Goal: Task Accomplishment & Management: Complete application form

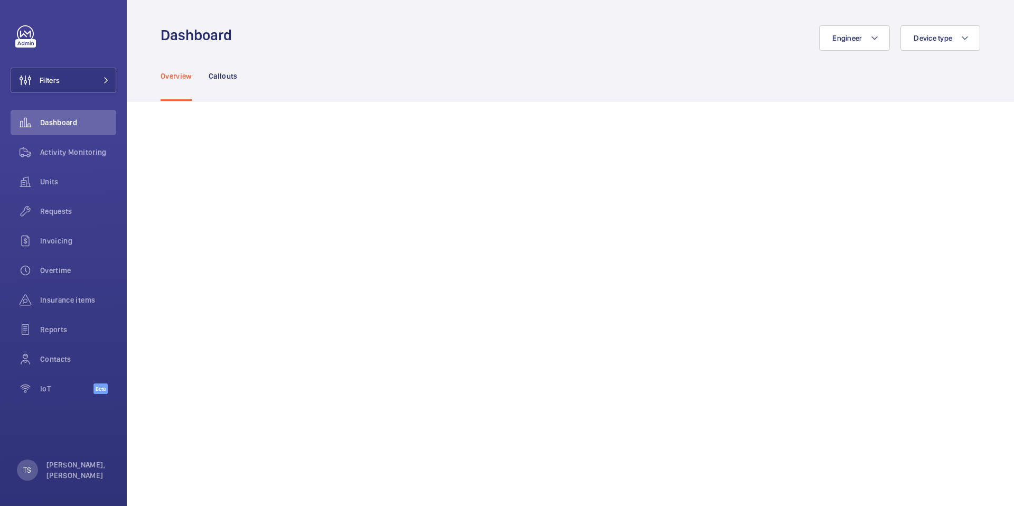
scroll to position [441, 0]
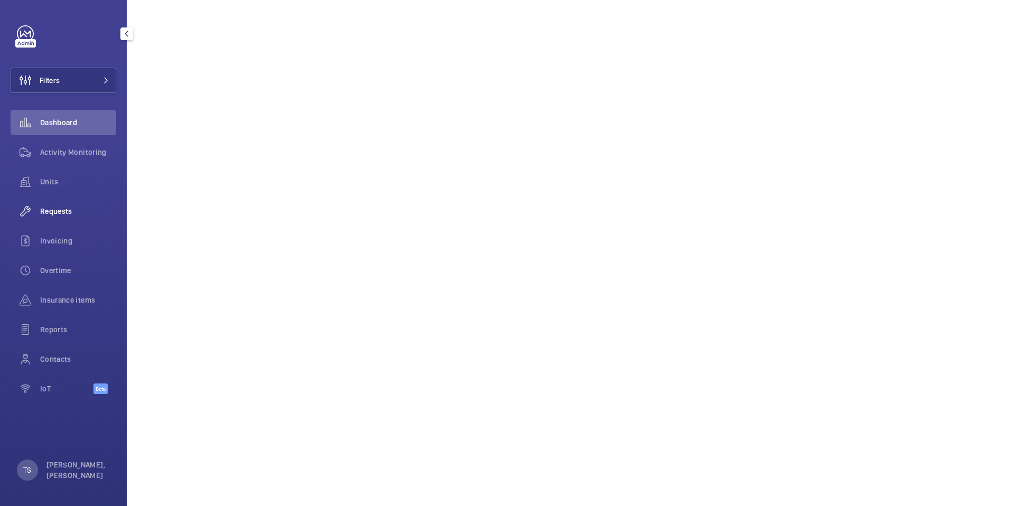
click at [63, 208] on span "Requests" at bounding box center [78, 211] width 76 height 11
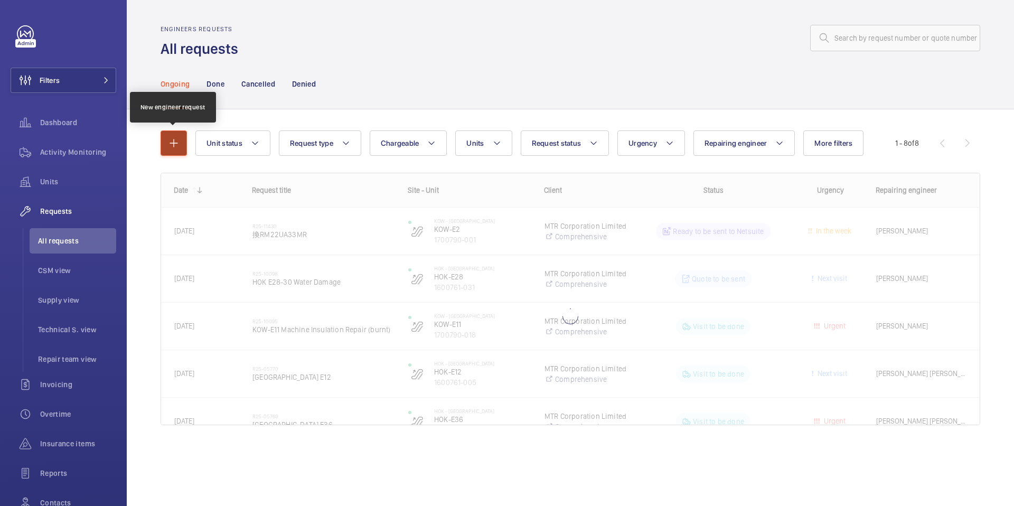
click at [172, 150] on button "button" at bounding box center [174, 142] width 26 height 25
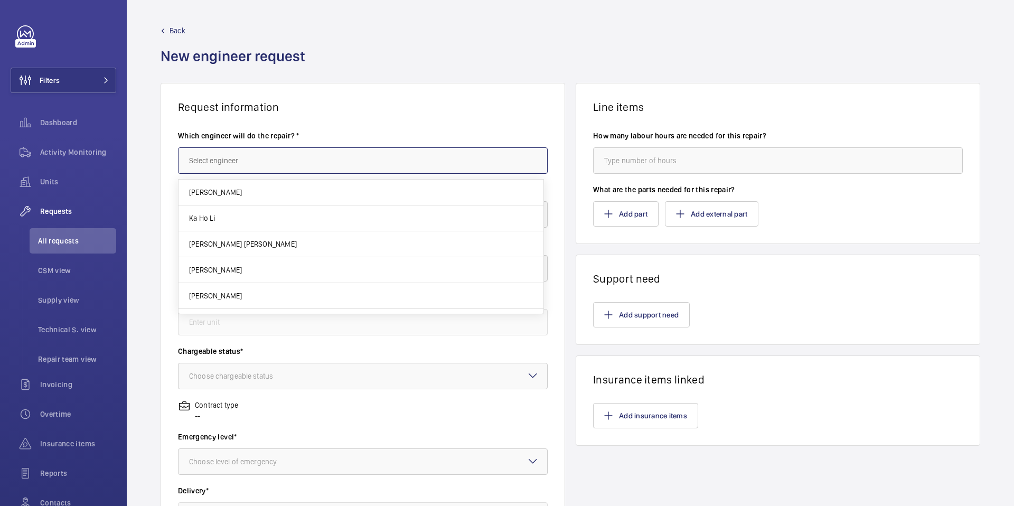
click at [366, 165] on input "text" at bounding box center [363, 160] width 370 height 26
type input "j"
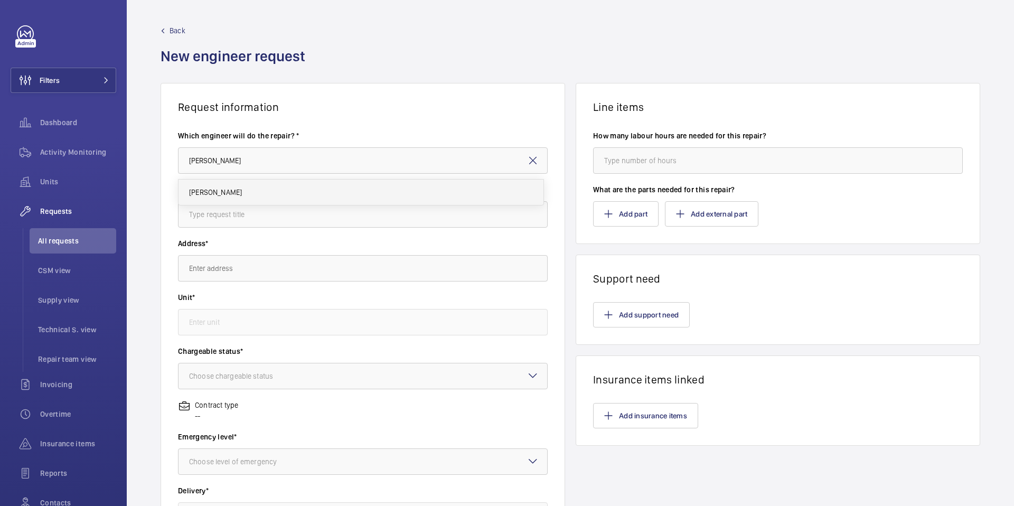
click at [328, 187] on mat-option "[PERSON_NAME]" at bounding box center [361, 192] width 365 height 25
type input "[PERSON_NAME]"
click at [318, 219] on input "text" at bounding box center [363, 214] width 370 height 26
type input "Request Maintenance for Oil Leaking & abnormal noise"
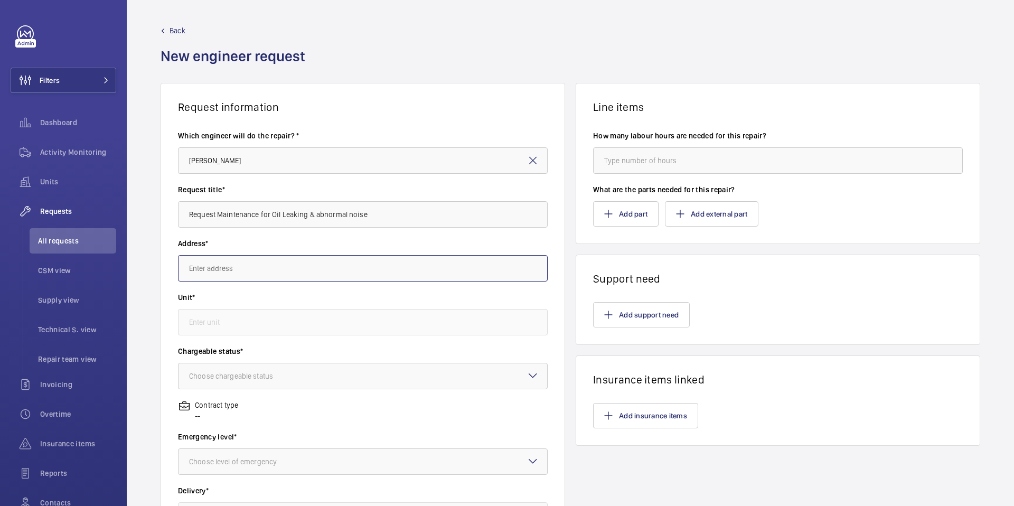
click at [338, 266] on input "text" at bounding box center [363, 268] width 370 height 26
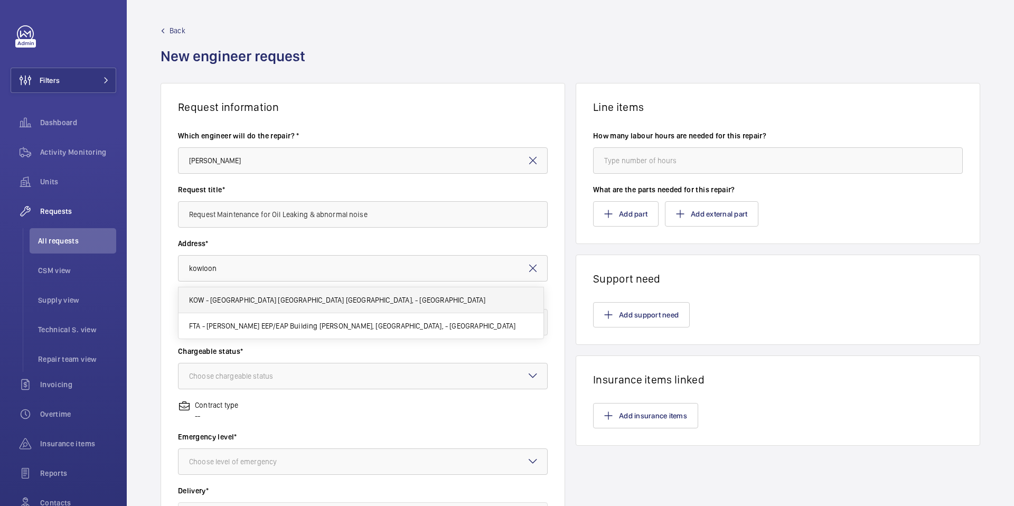
click at [332, 289] on mat-option "KOW - [GEOGRAPHIC_DATA] [GEOGRAPHIC_DATA] [GEOGRAPHIC_DATA], - [GEOGRAPHIC_DATA]" at bounding box center [361, 300] width 365 height 26
type input "KOW - [GEOGRAPHIC_DATA] [GEOGRAPHIC_DATA] [GEOGRAPHIC_DATA], - [GEOGRAPHIC_DATA]"
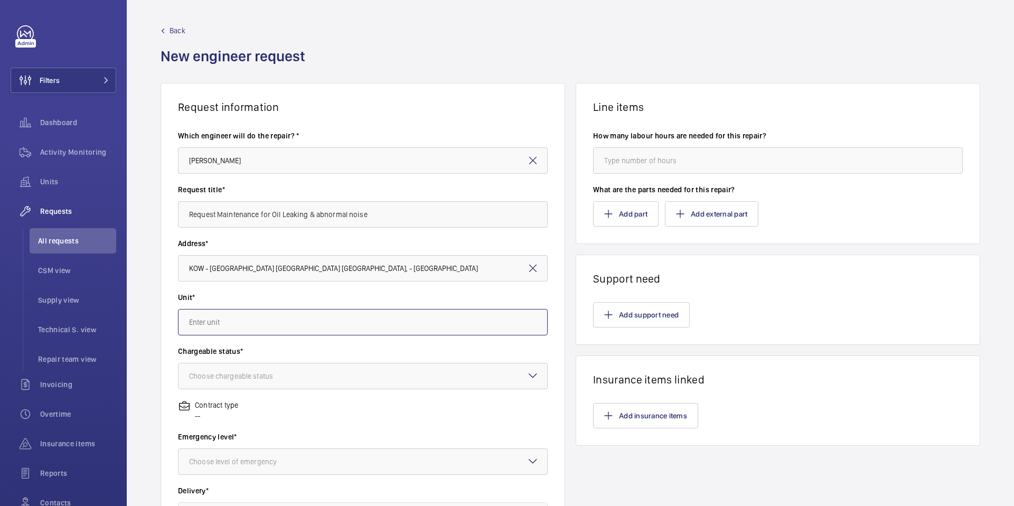
click at [321, 326] on input "text" at bounding box center [363, 322] width 370 height 26
click at [334, 329] on input "text" at bounding box center [363, 322] width 370 height 26
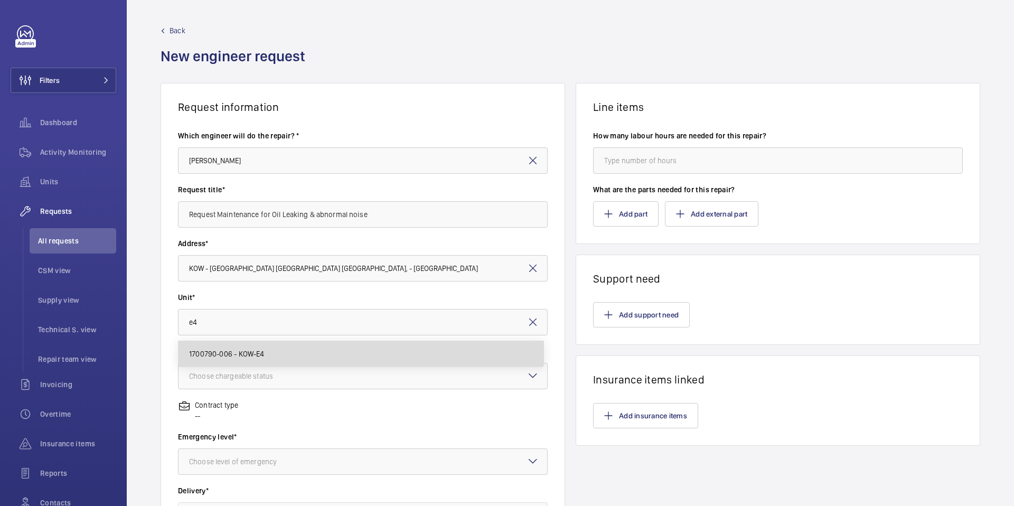
click at [359, 350] on mat-option "1700790-006 - KOW-E4" at bounding box center [361, 353] width 365 height 25
type input "1700790-006 - KOW-E4"
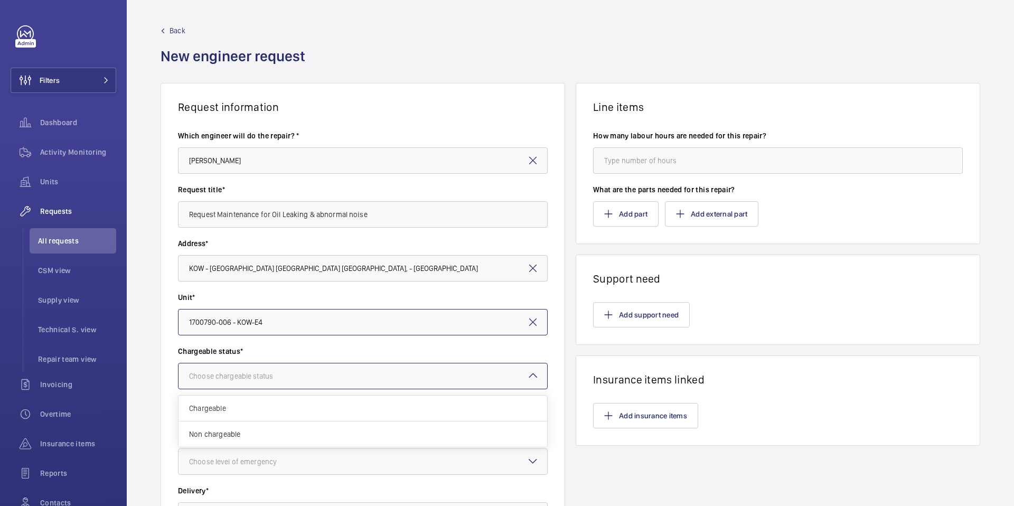
click at [359, 373] on div at bounding box center [363, 375] width 369 height 25
click at [349, 423] on div "Non chargeable" at bounding box center [363, 434] width 369 height 25
click at [350, 422] on div "Contract type Comprehensive" at bounding box center [363, 416] width 370 height 32
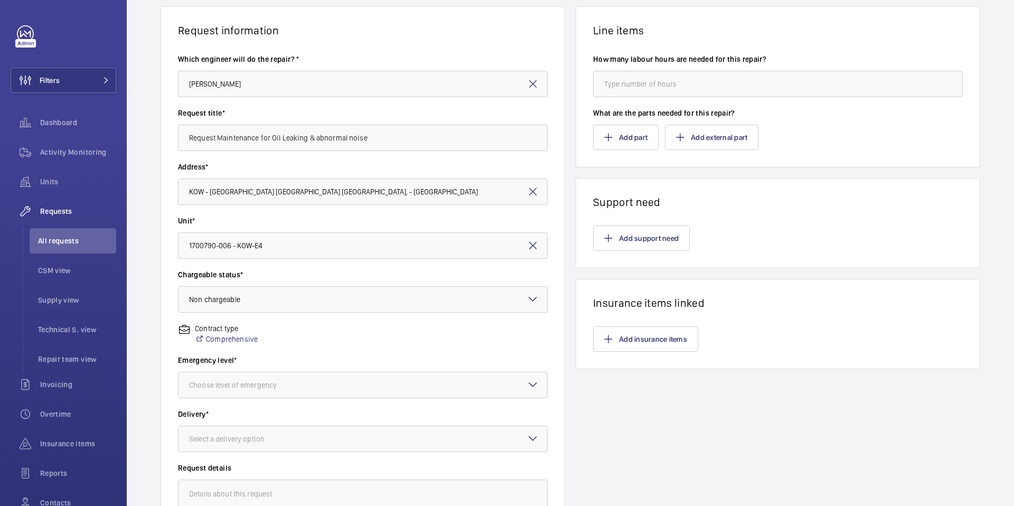
scroll to position [151, 0]
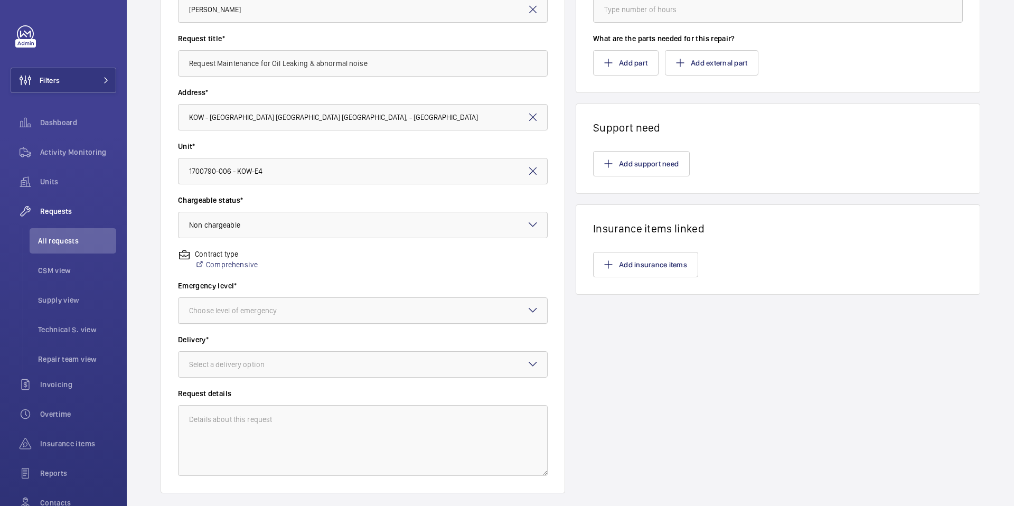
click at [386, 313] on div at bounding box center [363, 310] width 369 height 25
click at [330, 396] on span "Urgent" at bounding box center [363, 394] width 348 height 11
click at [354, 363] on div at bounding box center [363, 364] width 369 height 25
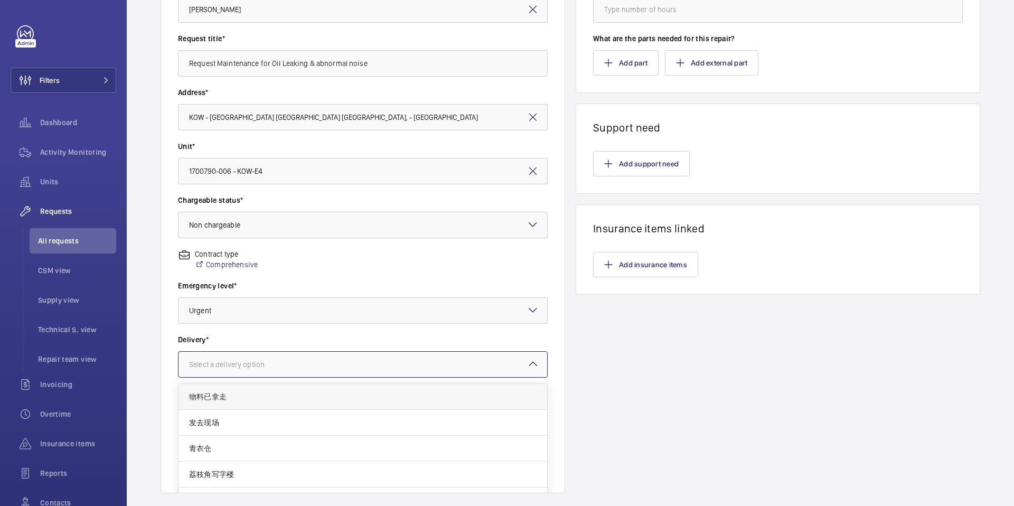
click at [285, 392] on span "物料已拿走" at bounding box center [363, 396] width 348 height 11
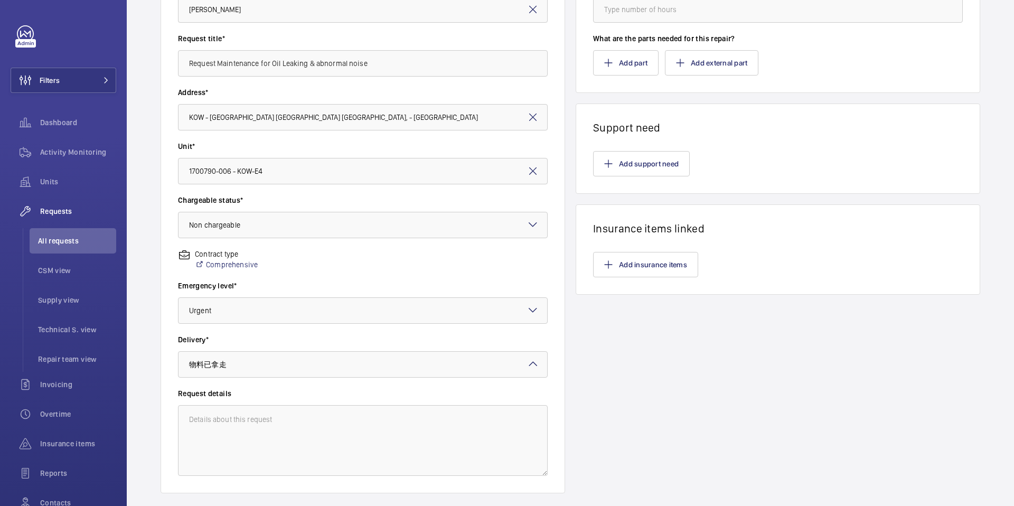
click at [325, 325] on div "Emergency level* Choose level of emergency × Urgent ×" at bounding box center [363, 308] width 370 height 54
click at [199, 399] on span "Urgent" at bounding box center [358, 394] width 339 height 11
click at [256, 426] on textarea at bounding box center [363, 440] width 370 height 71
paste textarea "[GEOGRAPHIC_DATA]/E4/更換CNIM梯主機減速箱輸入軸 前後端啤呤及油封(Flender machine)拆 出虫牙送船廠大修后裝回(日更開…"
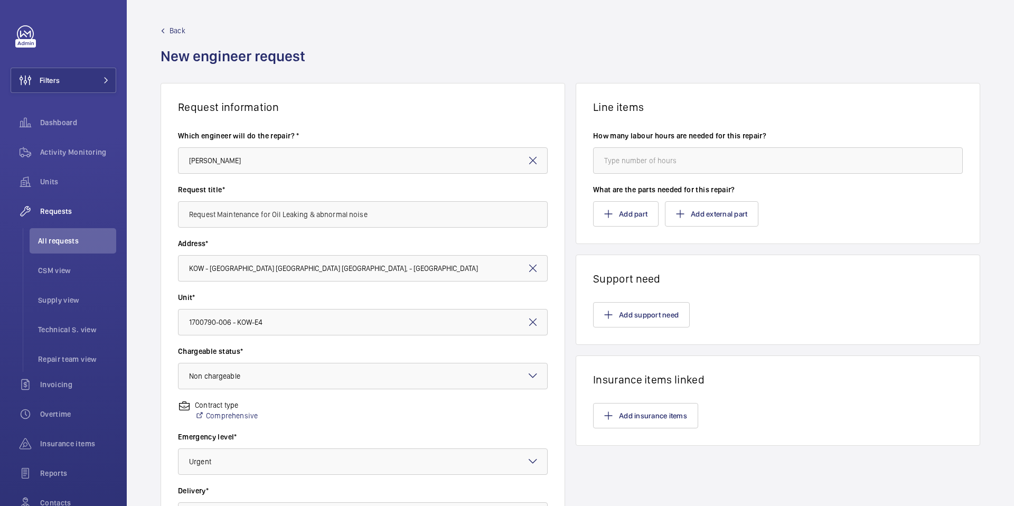
type textarea "[GEOGRAPHIC_DATA]/E4/更換CNIM梯主機減速箱輸入軸 前後端啤呤及油封(Flender machine)拆 出虫牙送船廠大修后裝回(日更開…"
click at [681, 167] on input "number" at bounding box center [778, 160] width 370 height 26
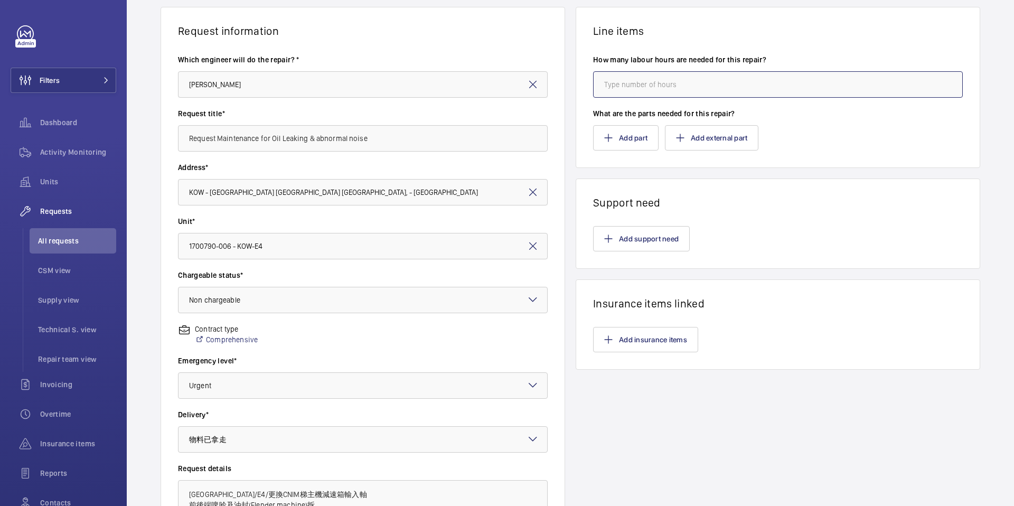
scroll to position [23, 0]
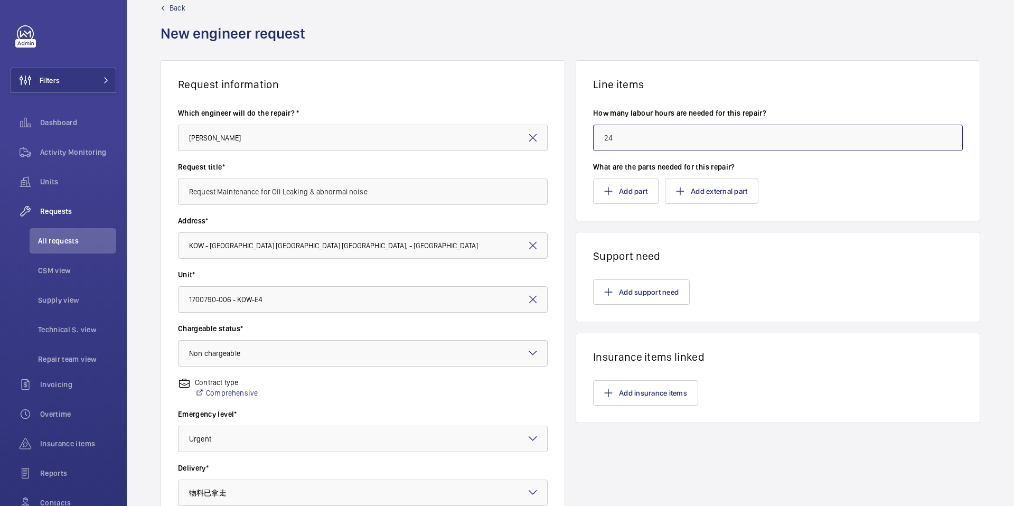
type input "2"
type input "4"
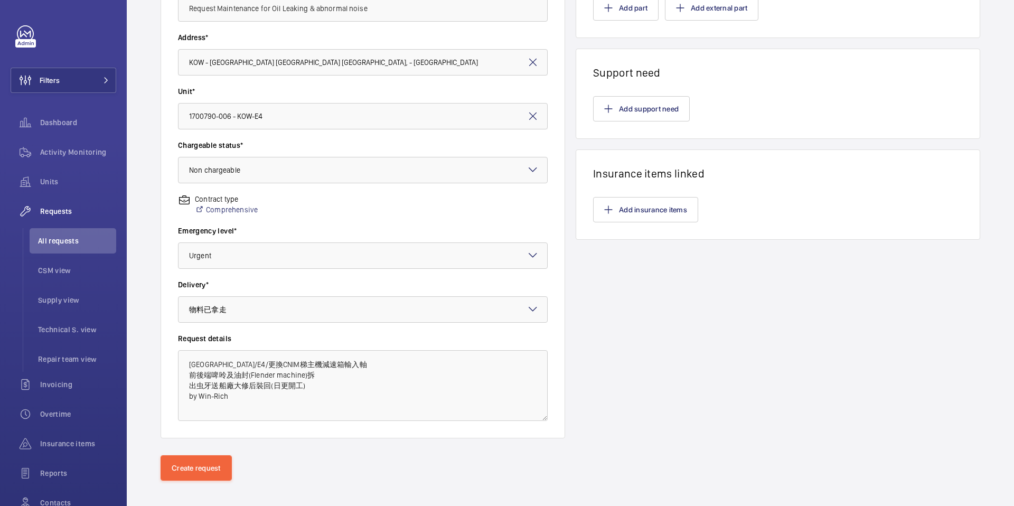
scroll to position [214, 0]
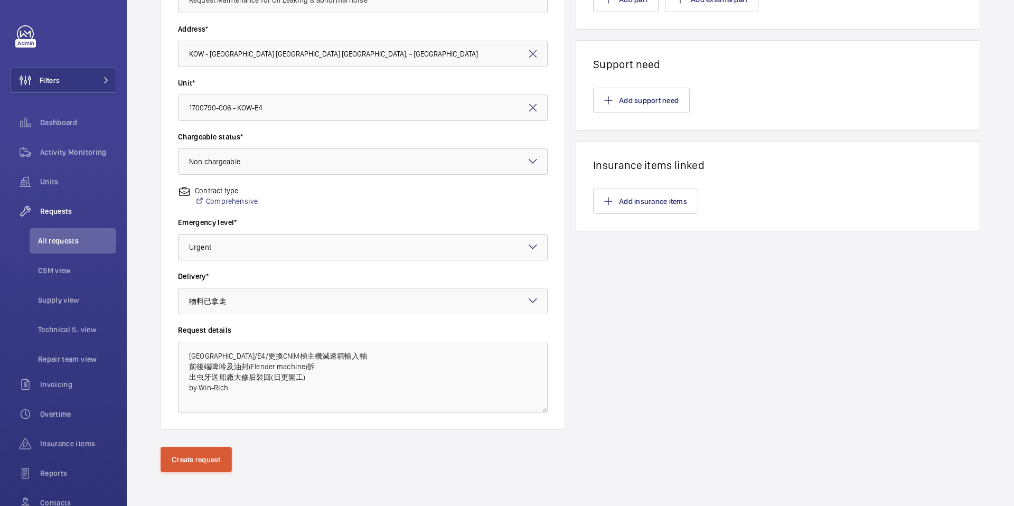
type input "96"
click at [220, 462] on button "Create request" at bounding box center [196, 459] width 71 height 25
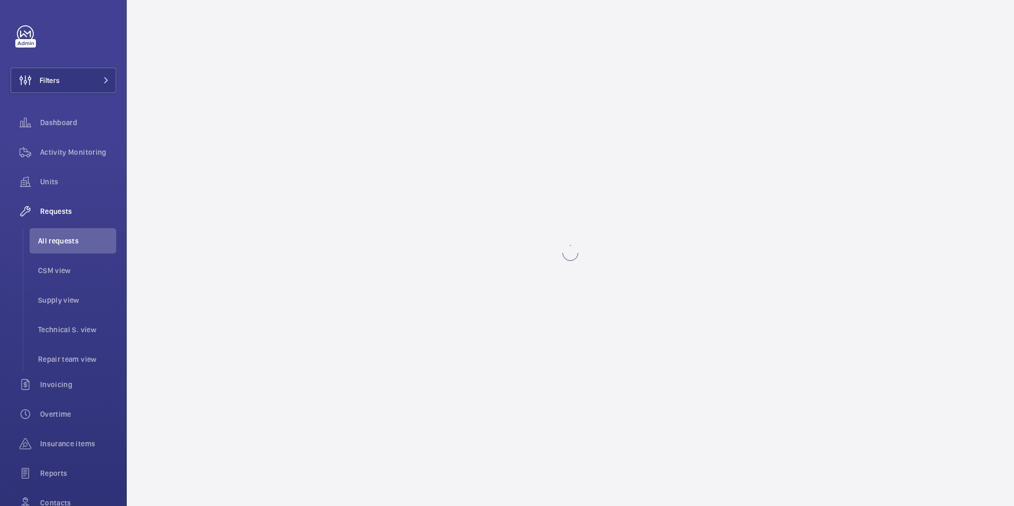
scroll to position [0, 0]
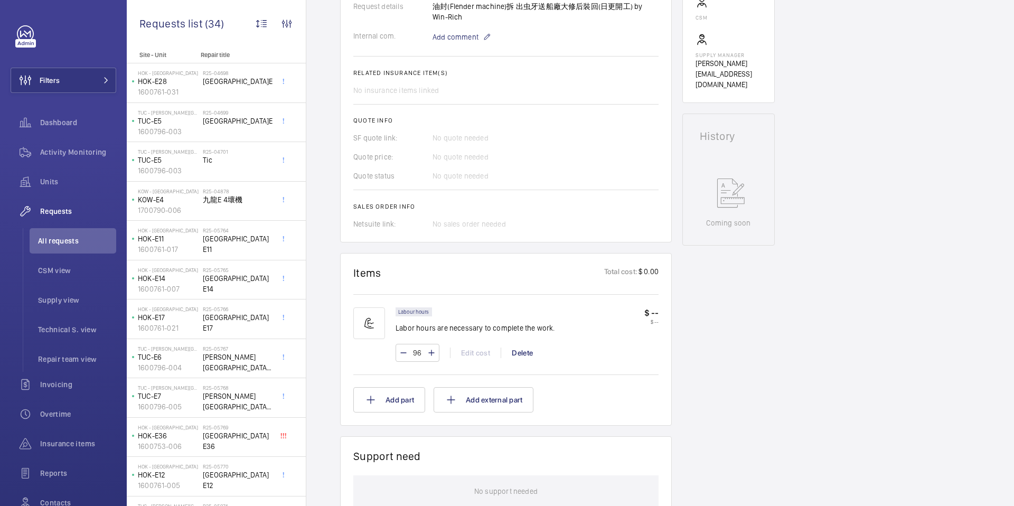
scroll to position [267, 0]
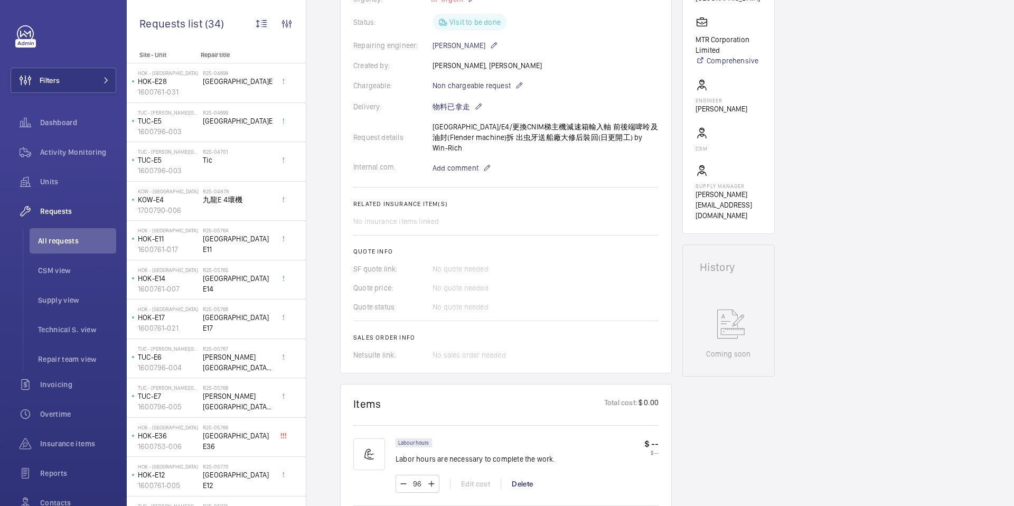
click at [450, 291] on wm-front-card-body "A repair request was created on [DATE] for an oil leak and abnormal noise issue…" at bounding box center [505, 127] width 305 height 466
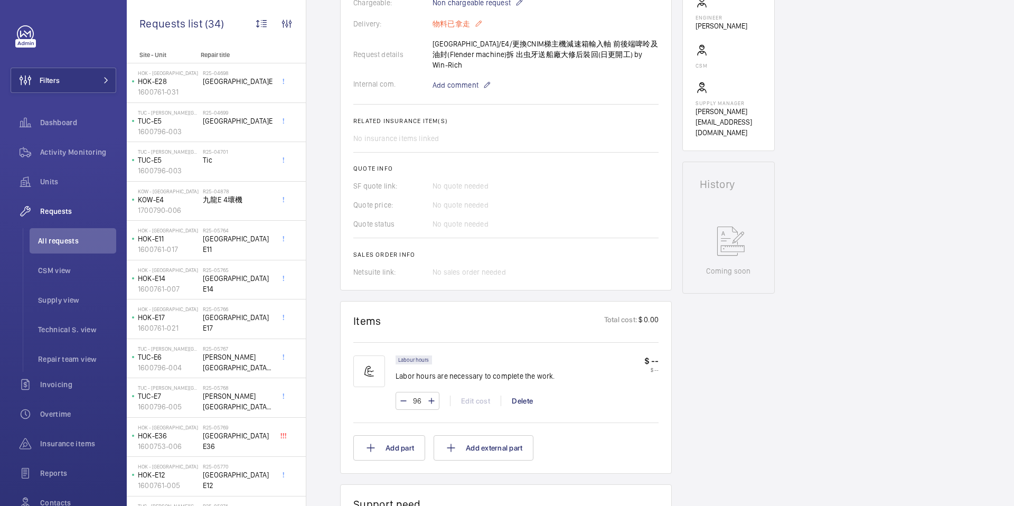
scroll to position [405, 0]
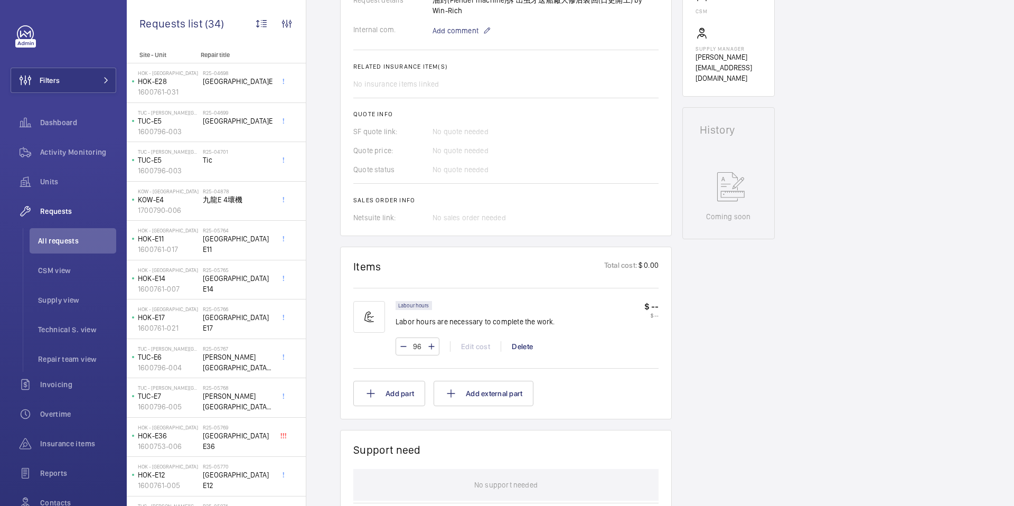
click at [478, 212] on div "No sales order needed" at bounding box center [546, 217] width 226 height 11
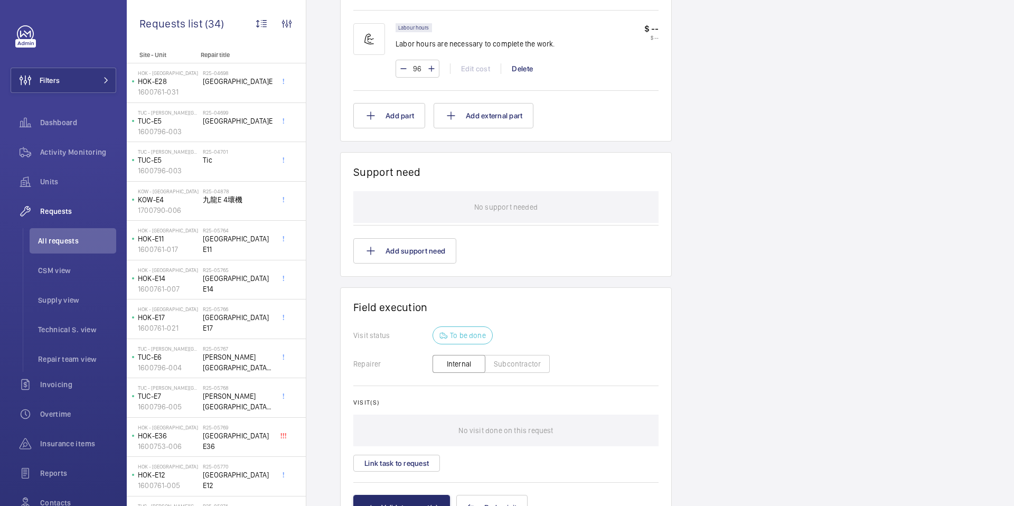
scroll to position [696, 0]
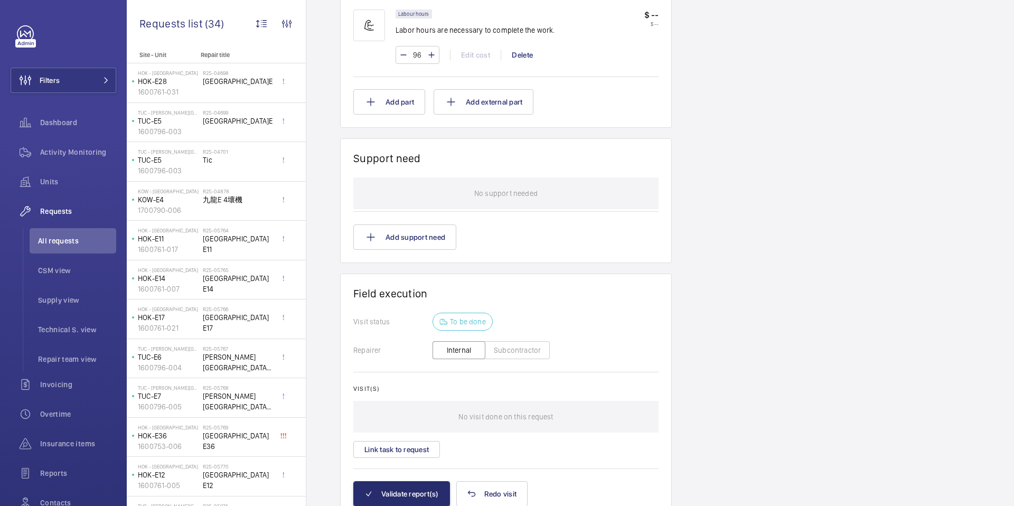
click at [534, 341] on button "Subcontractor" at bounding box center [517, 350] width 65 height 18
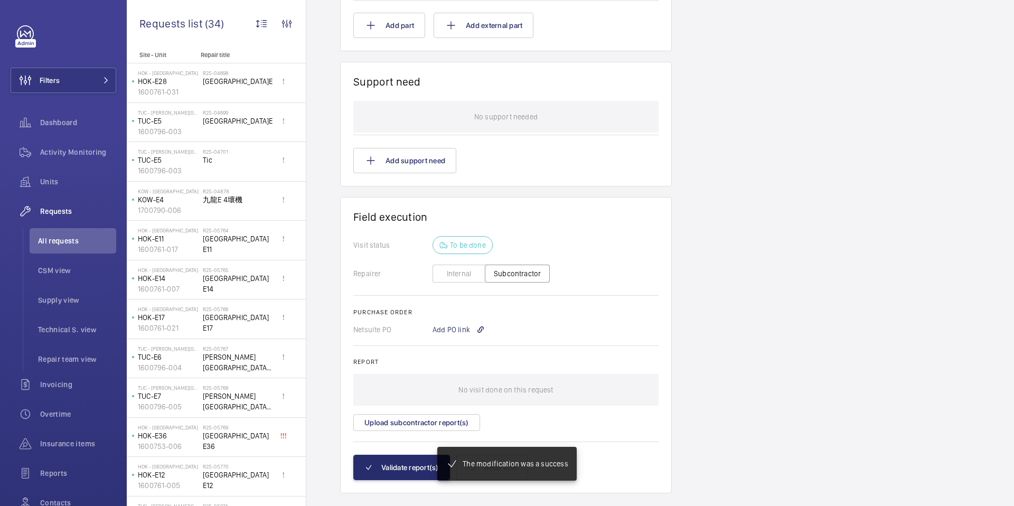
scroll to position [773, 0]
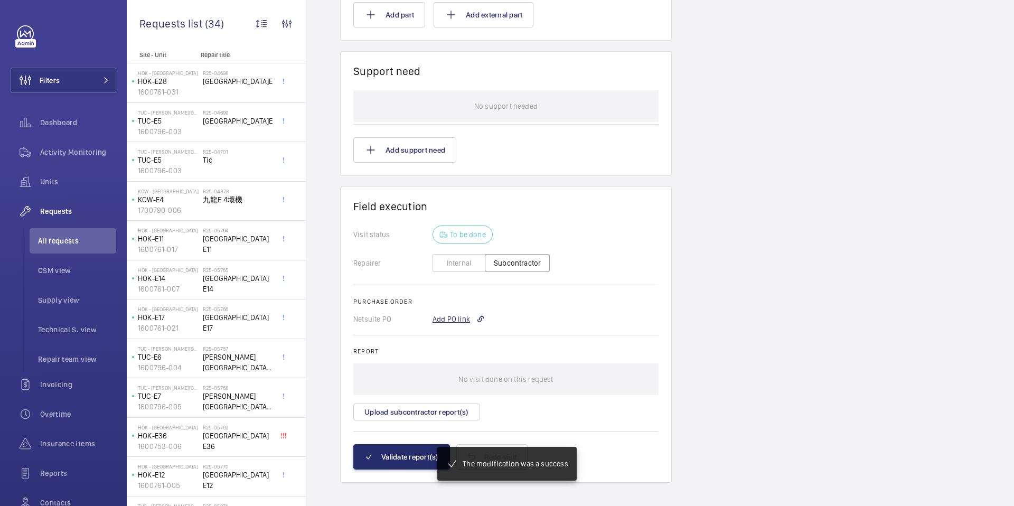
click at [466, 314] on div "Add PO link" at bounding box center [459, 319] width 52 height 11
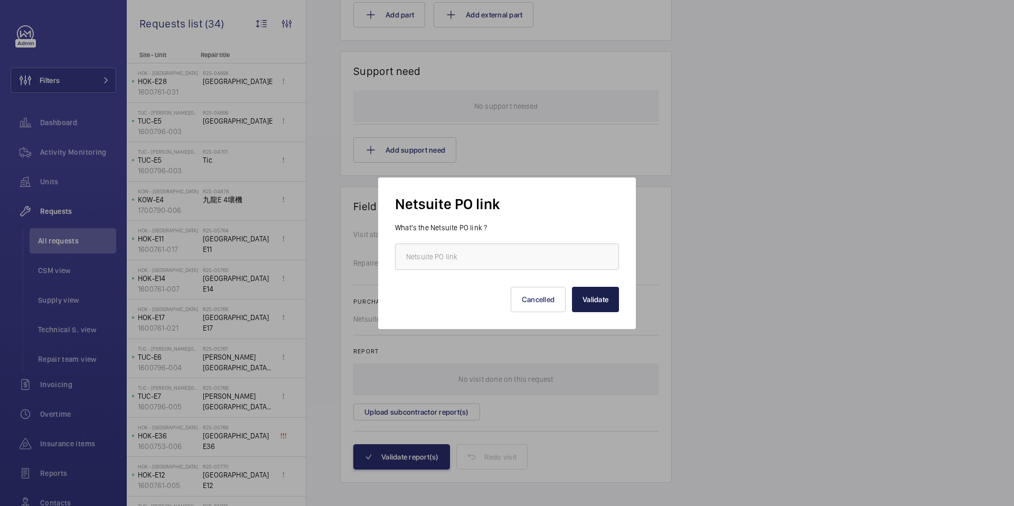
click at [592, 296] on button "Validate" at bounding box center [595, 299] width 47 height 25
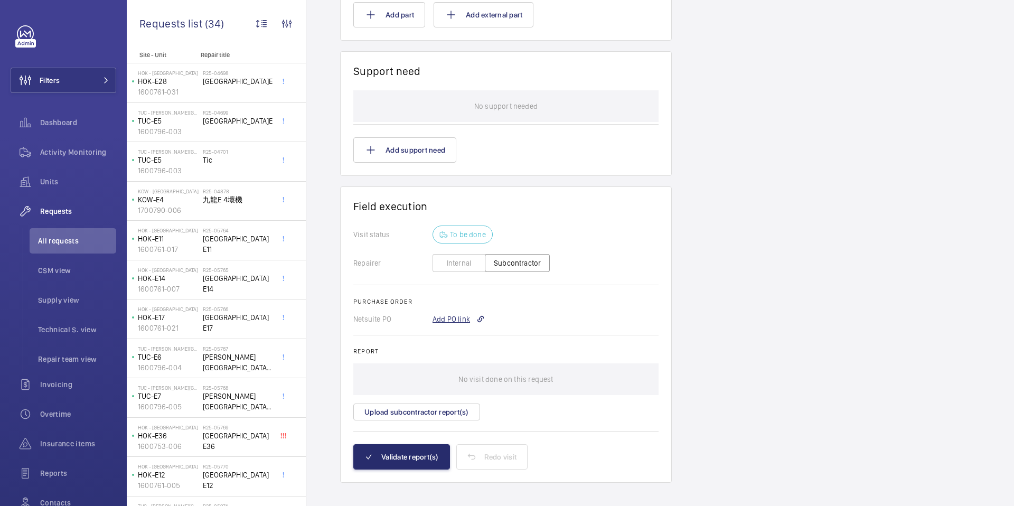
click at [463, 314] on div "Add PO link" at bounding box center [459, 319] width 52 height 11
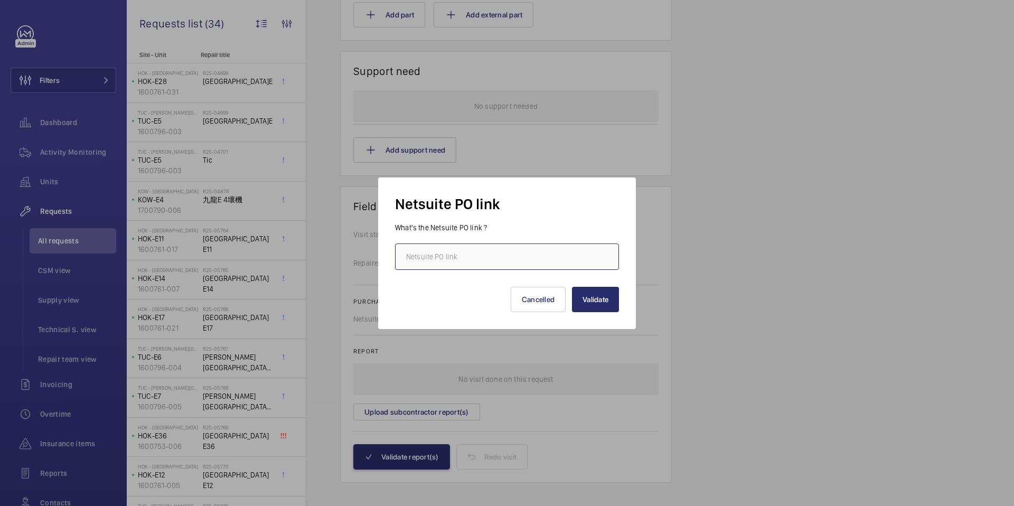
click at [505, 257] on input "text" at bounding box center [507, 257] width 224 height 26
paste input "[URL][DOMAIN_NAME][DOMAIN_NAME]"
type input "[URL][DOMAIN_NAME][DOMAIN_NAME]"
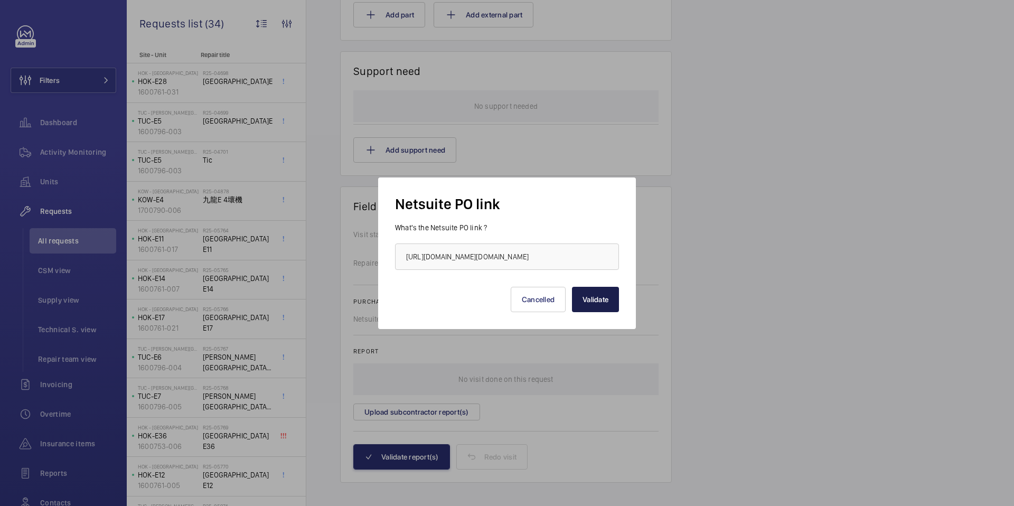
click at [599, 299] on button "Validate" at bounding box center [595, 299] width 47 height 25
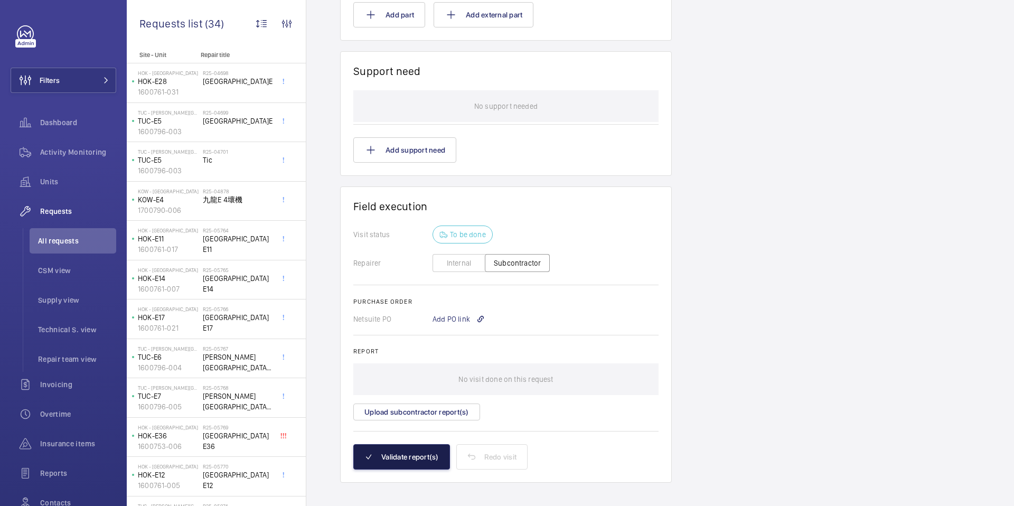
click at [435, 449] on button "Validate report(s)" at bounding box center [401, 456] width 97 height 25
